Goal: Task Accomplishment & Management: Use online tool/utility

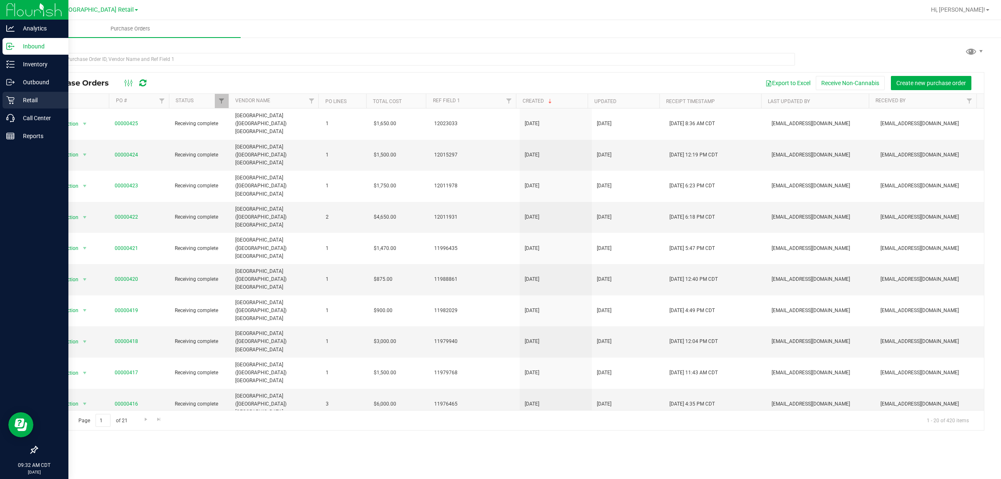
click at [26, 103] on p "Retail" at bounding box center [40, 100] width 50 height 10
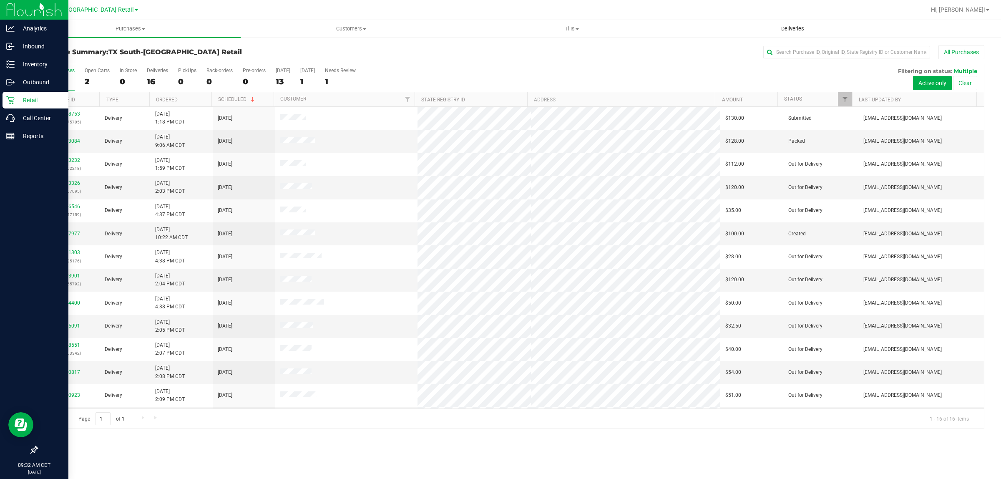
click at [797, 25] on span "Deliveries" at bounding box center [792, 29] width 45 height 8
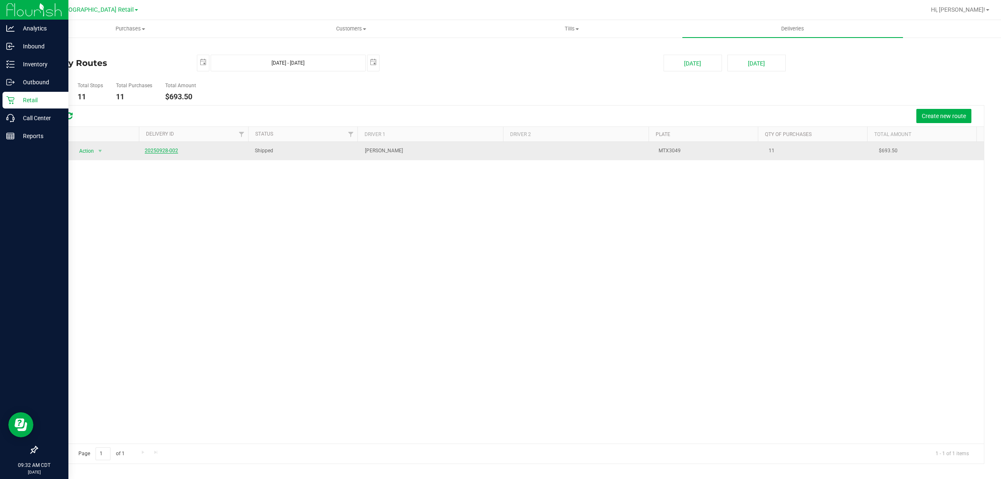
click at [164, 153] on link "20250928-002" at bounding box center [161, 151] width 33 height 6
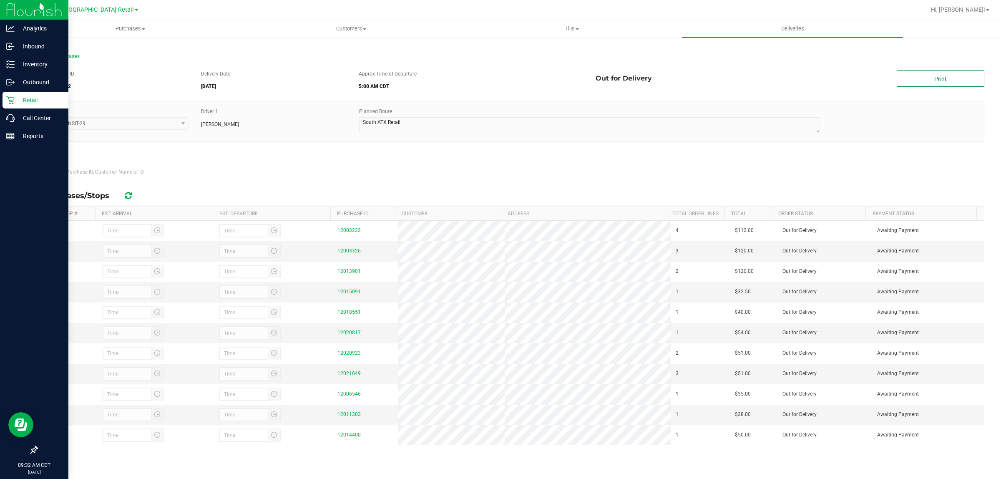
click at [961, 80] on link "Print" at bounding box center [941, 78] width 88 height 17
click at [171, 144] on div "Vehicle TX-TRANSIT-29 Driver 1 [PERSON_NAME] Planned Route" at bounding box center [511, 125] width 948 height 49
